Goal: Task Accomplishment & Management: Manage account settings

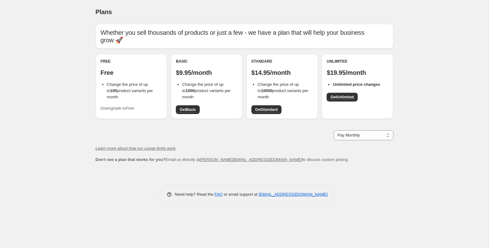
click at [127, 106] on icon "Downgrade to Free" at bounding box center [118, 108] width 34 height 5
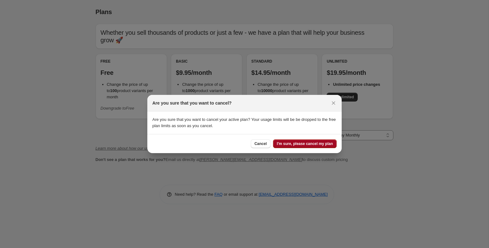
click at [285, 144] on span "I'm sure, please cancel my plan" at bounding box center [305, 143] width 56 height 5
